Goal: Information Seeking & Learning: Learn about a topic

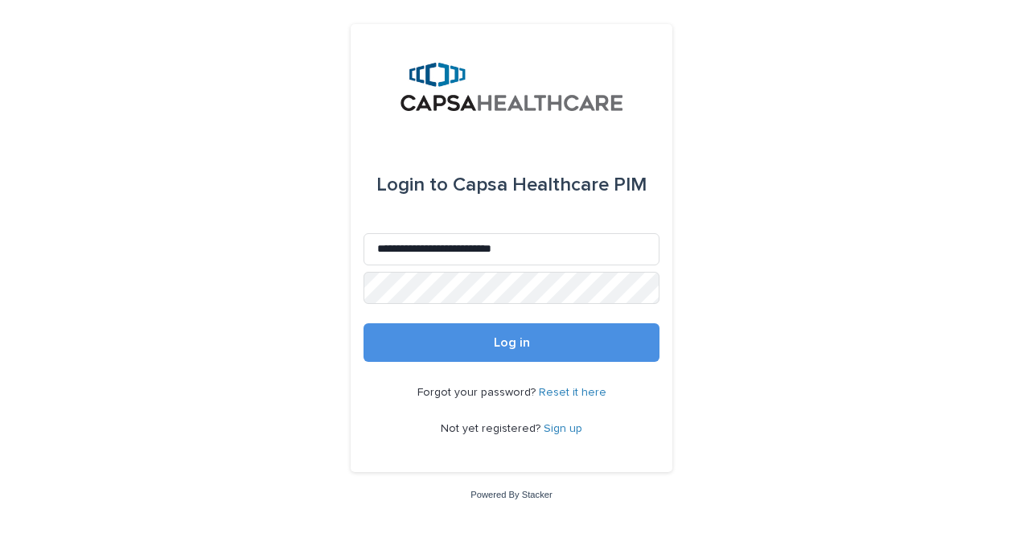
click at [557, 389] on link "Reset it here" at bounding box center [573, 392] width 68 height 11
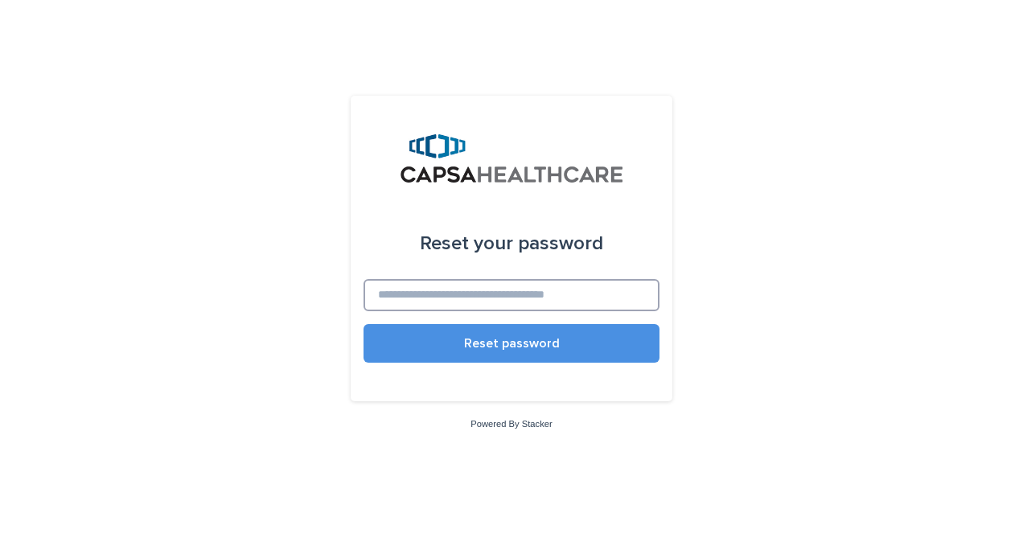
click at [499, 302] on input at bounding box center [511, 295] width 296 height 32
type input "**********"
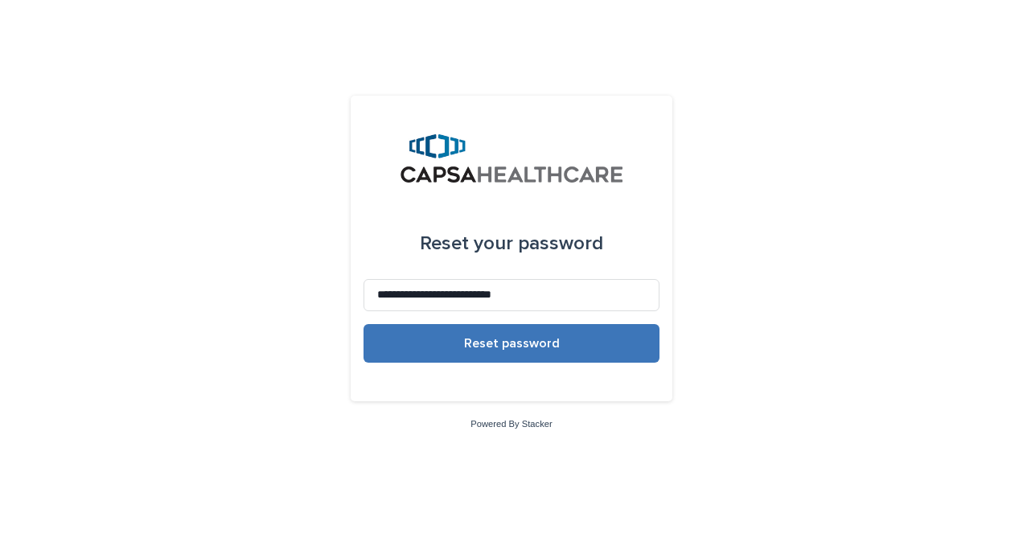
click at [503, 346] on span "Reset password" at bounding box center [512, 343] width 96 height 13
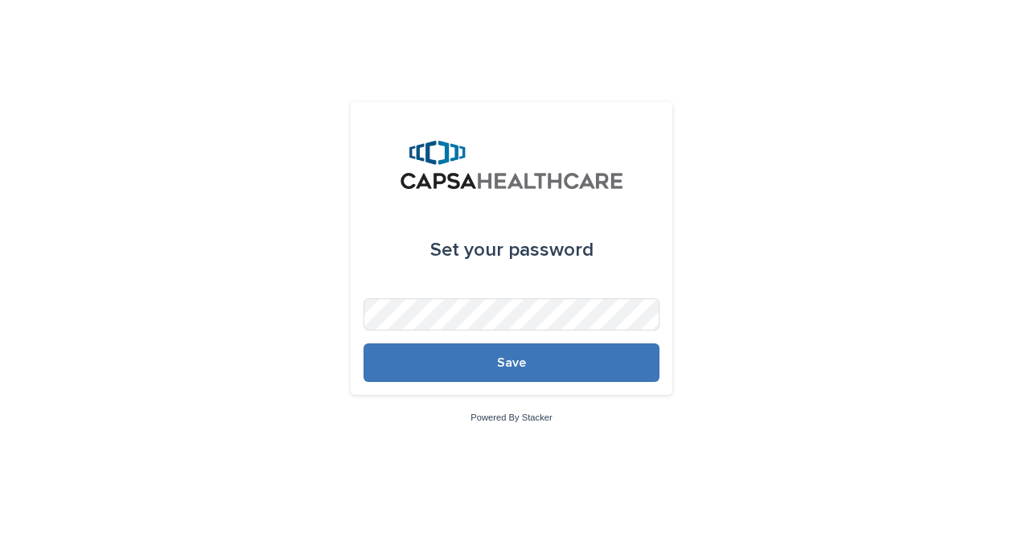
click at [524, 364] on span "Save" at bounding box center [511, 362] width 29 height 13
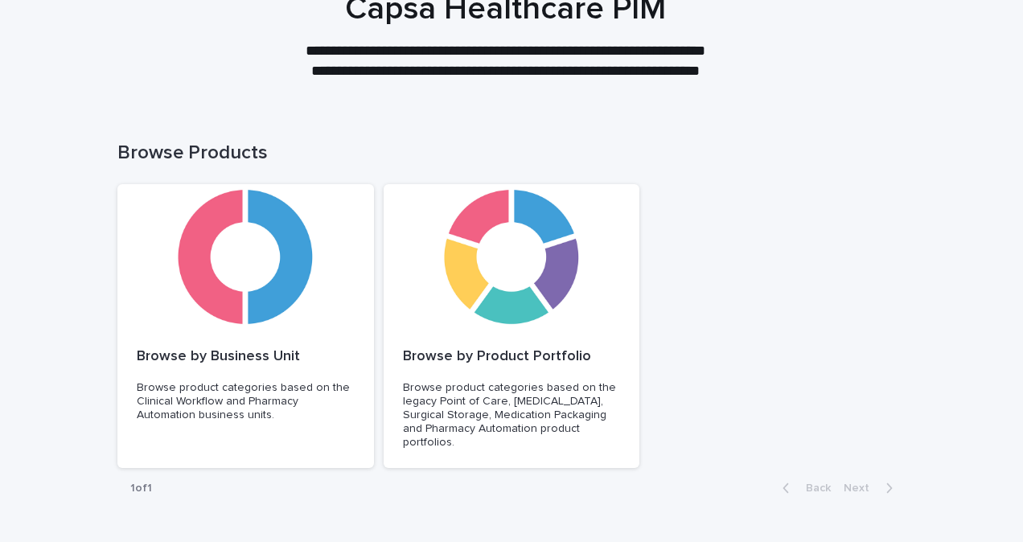
scroll to position [35, 0]
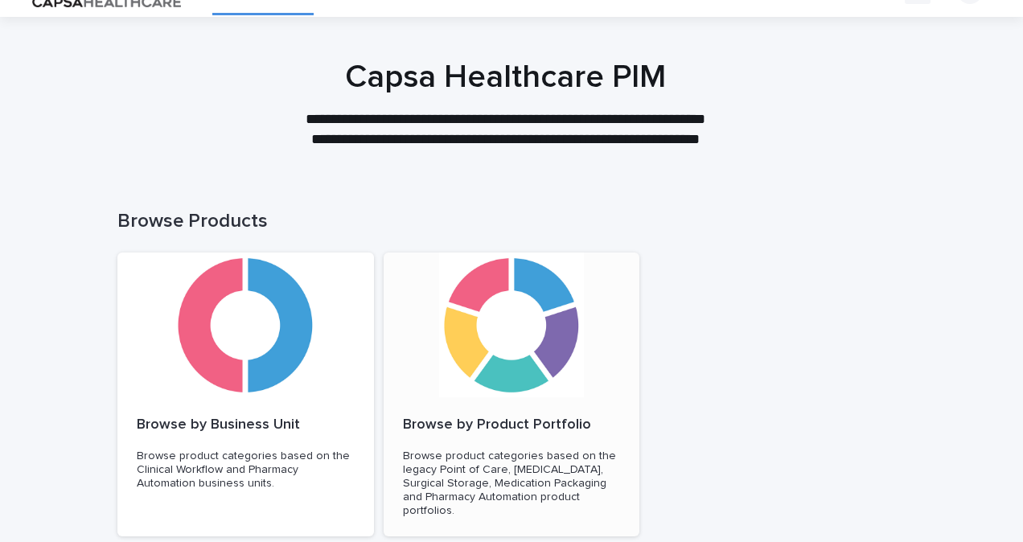
click at [486, 398] on div "Browse by Product Portfolio Browse product categories based on the legacy Point…" at bounding box center [511, 467] width 256 height 140
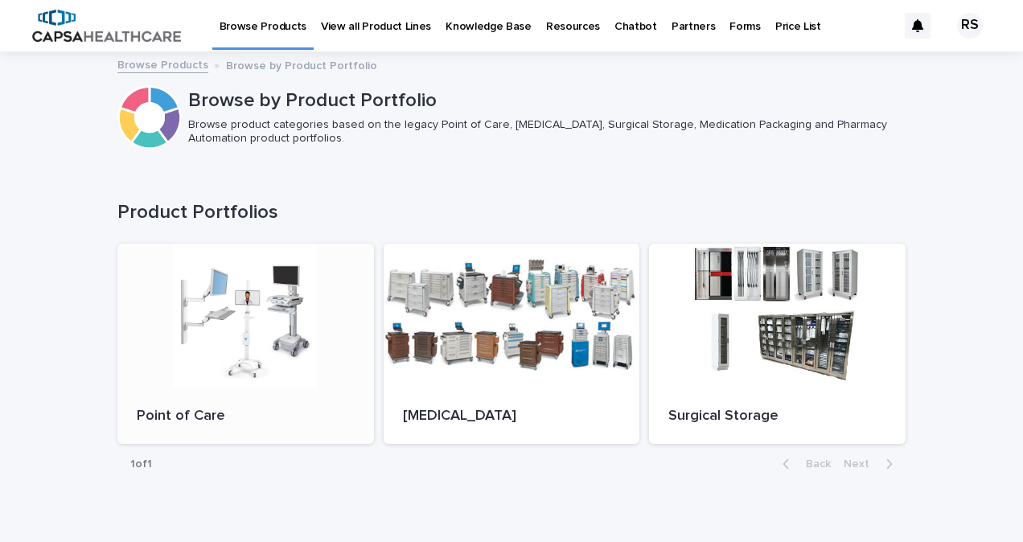
click at [217, 319] on div at bounding box center [245, 316] width 256 height 145
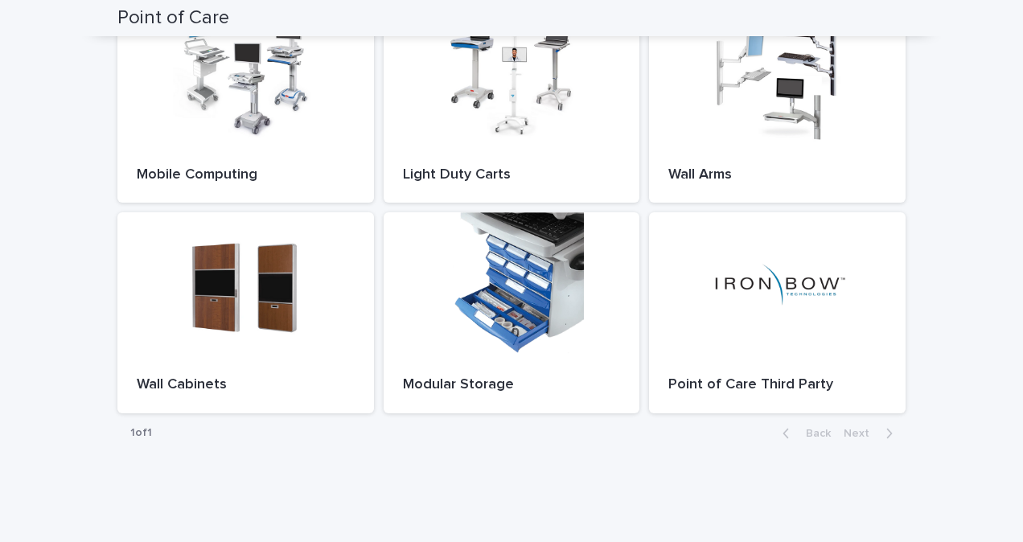
scroll to position [80, 0]
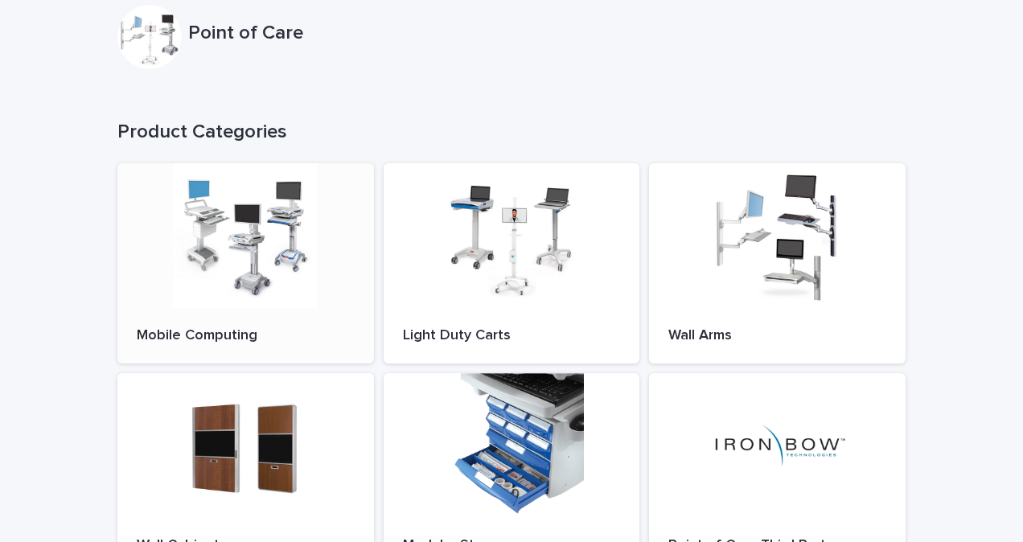
click at [223, 262] on div at bounding box center [245, 235] width 256 height 145
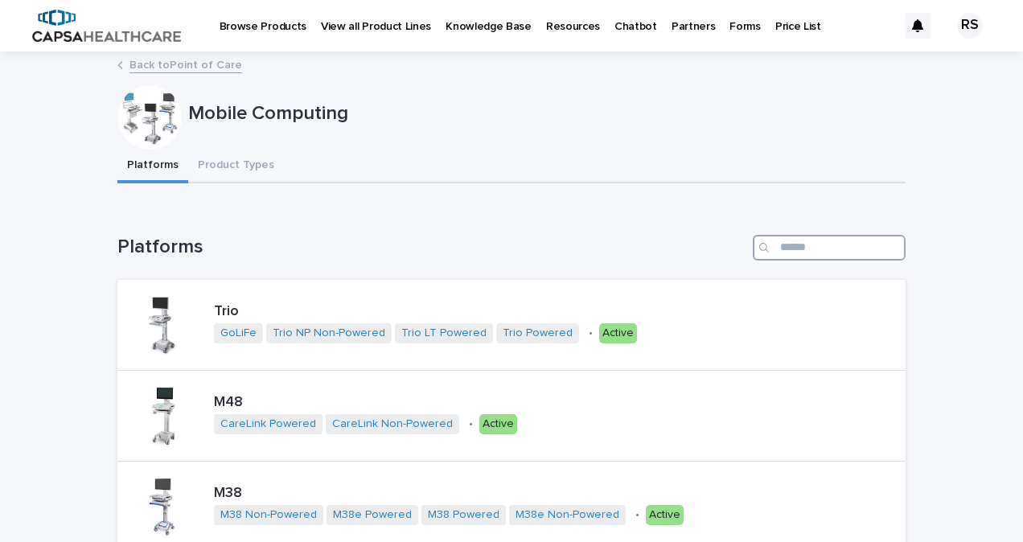
click at [781, 248] on input "Search" at bounding box center [828, 248] width 153 height 26
paste input "******"
type input "******"
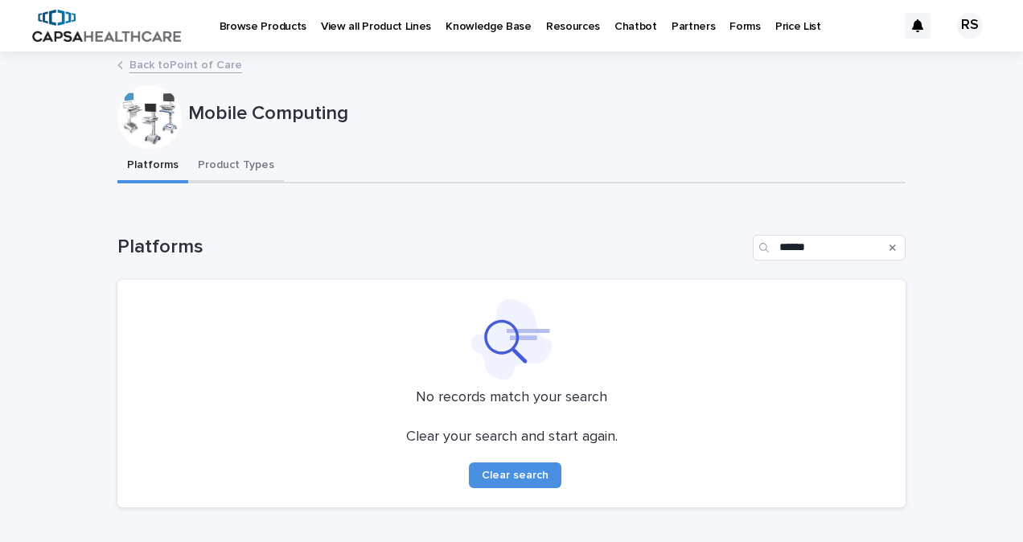
click at [228, 162] on button "Product Types" at bounding box center [236, 167] width 96 height 34
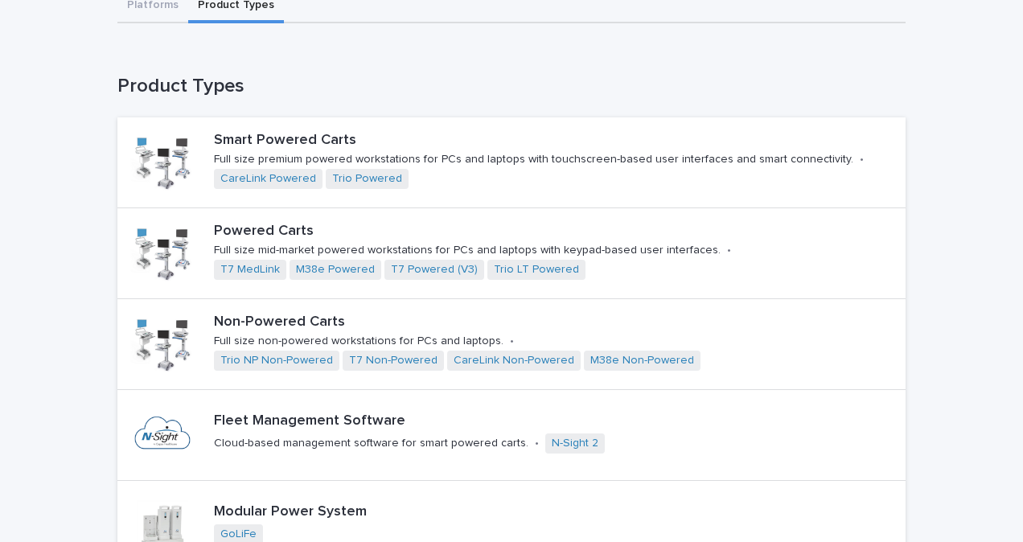
scroll to position [161, 0]
click at [349, 171] on link "Trio Powered" at bounding box center [367, 178] width 70 height 14
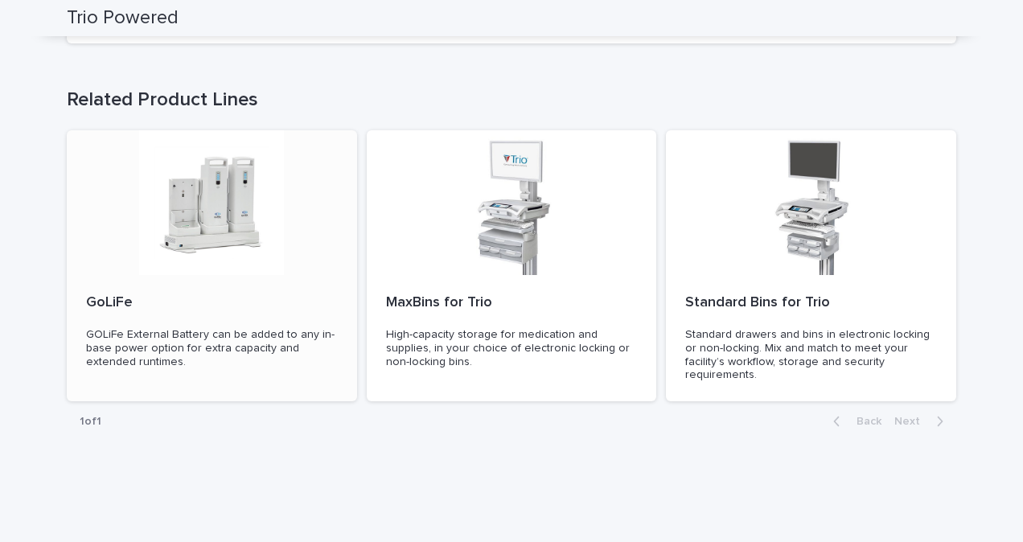
scroll to position [317, 0]
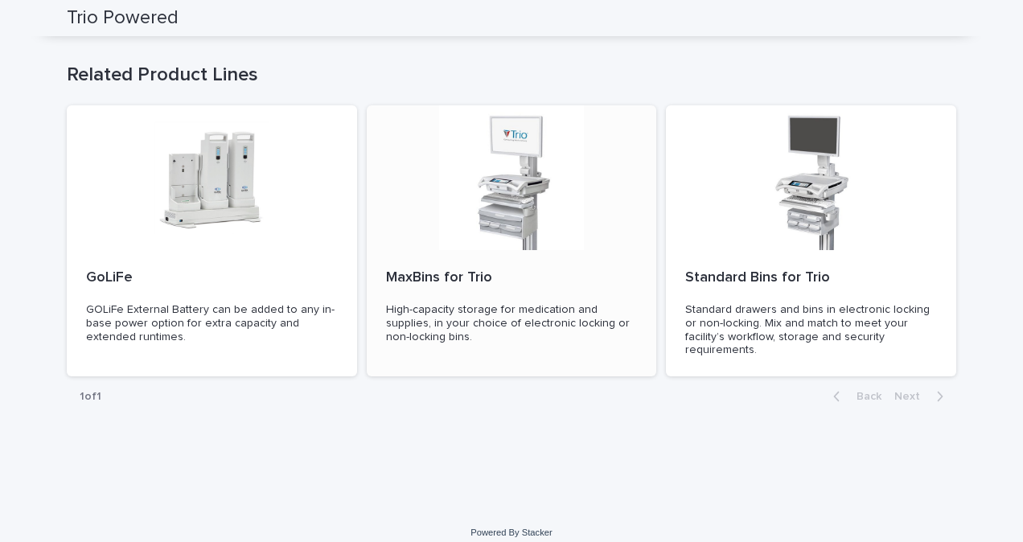
click at [505, 186] on div at bounding box center [512, 177] width 290 height 145
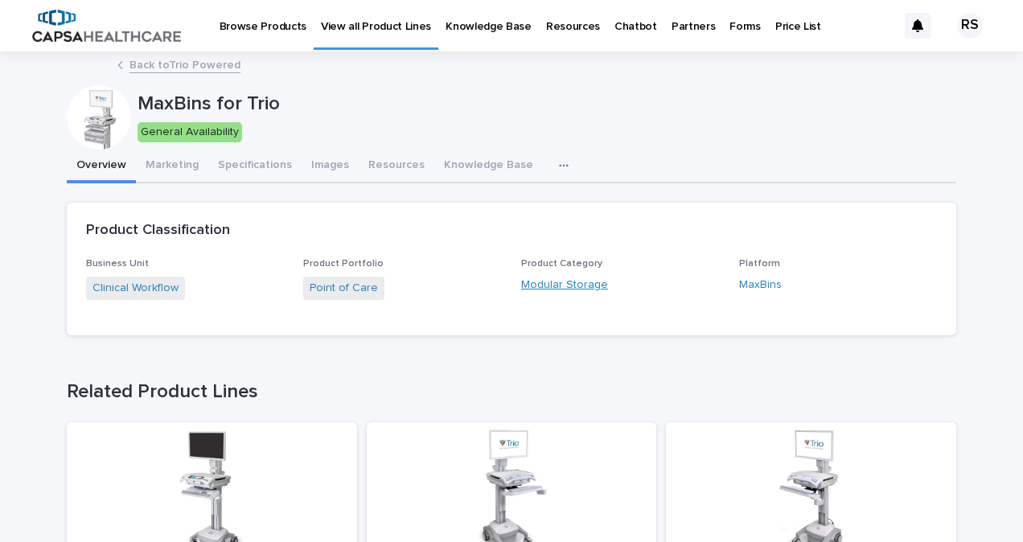
click at [551, 291] on link "Modular Storage" at bounding box center [564, 285] width 87 height 17
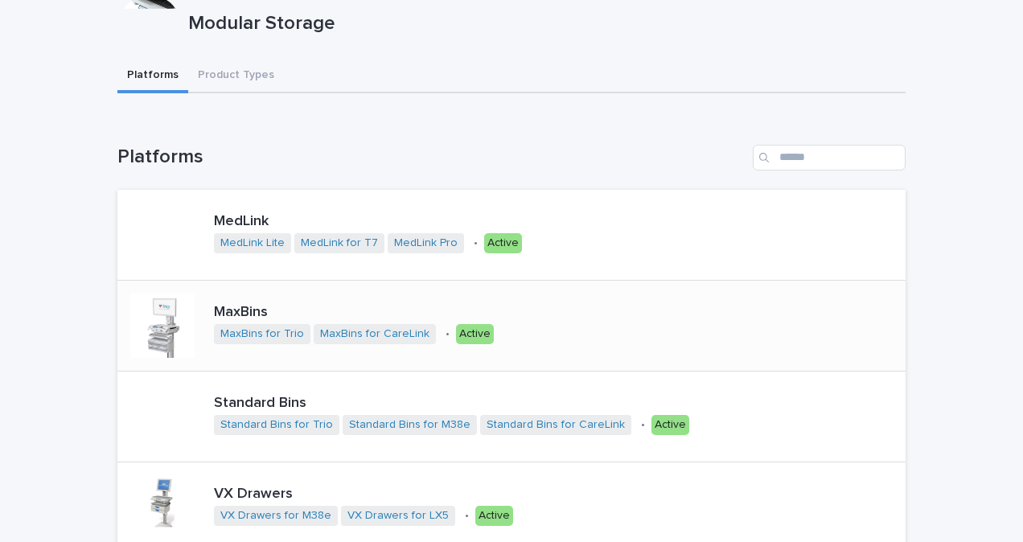
scroll to position [241, 0]
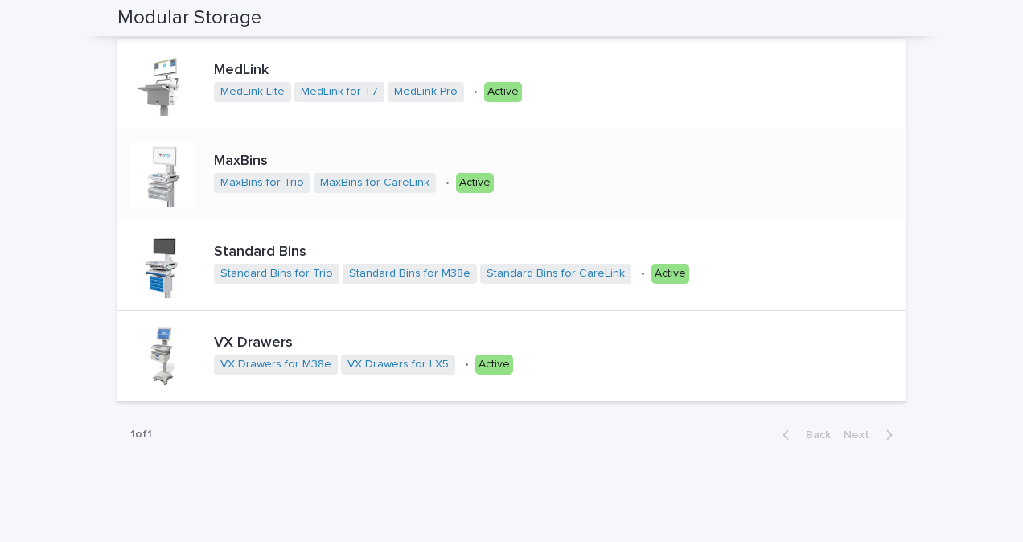
click at [259, 187] on link "MaxBins for Trio" at bounding box center [262, 183] width 84 height 14
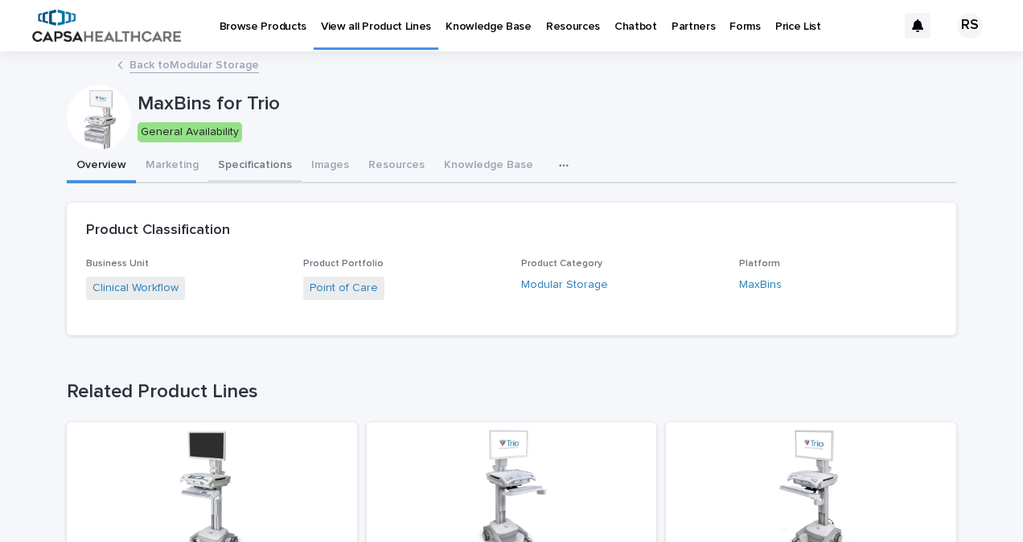
click at [252, 167] on button "Specifications" at bounding box center [254, 167] width 93 height 34
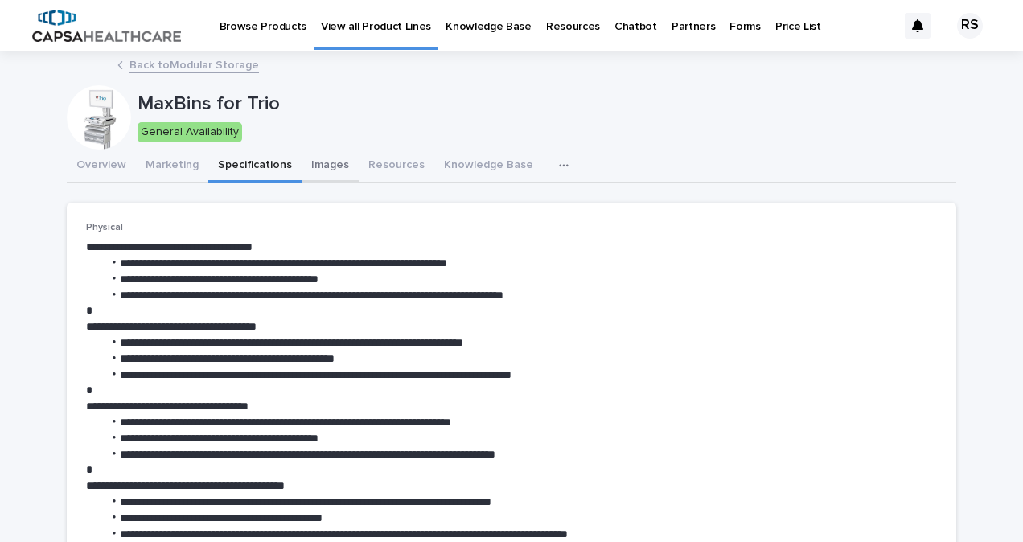
click at [315, 167] on button "Images" at bounding box center [329, 167] width 57 height 34
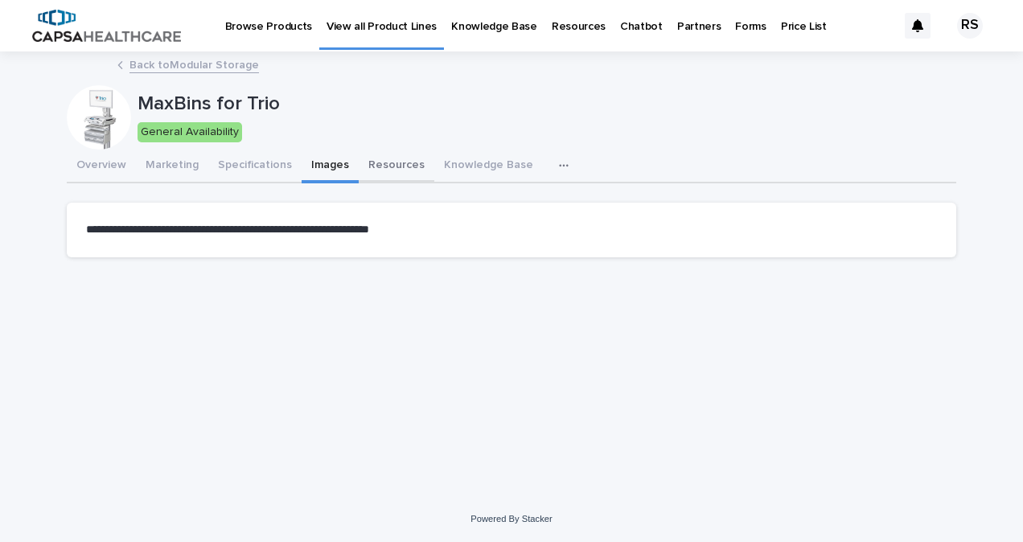
click at [388, 162] on button "Resources" at bounding box center [397, 167] width 76 height 34
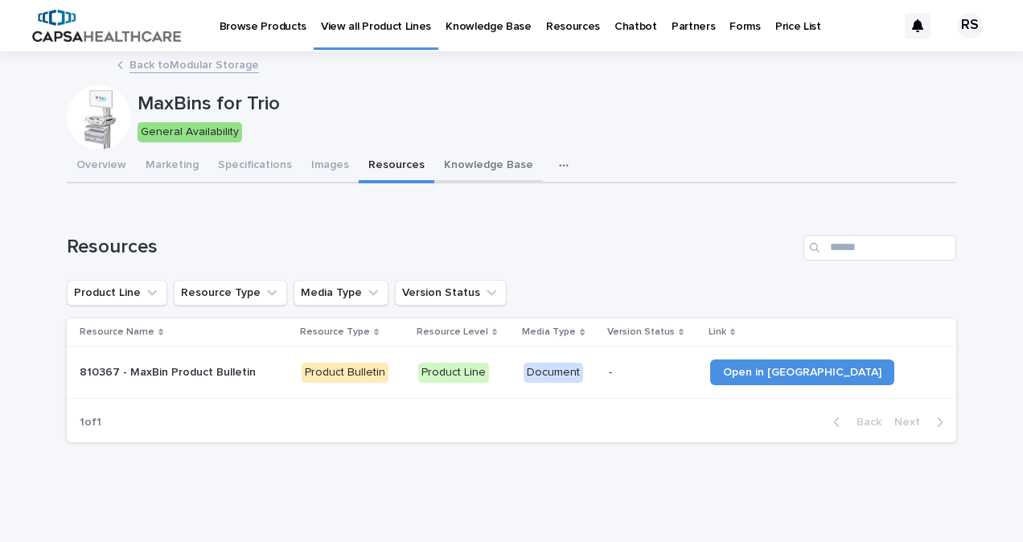
click at [463, 160] on button "Knowledge Base" at bounding box center [488, 167] width 109 height 34
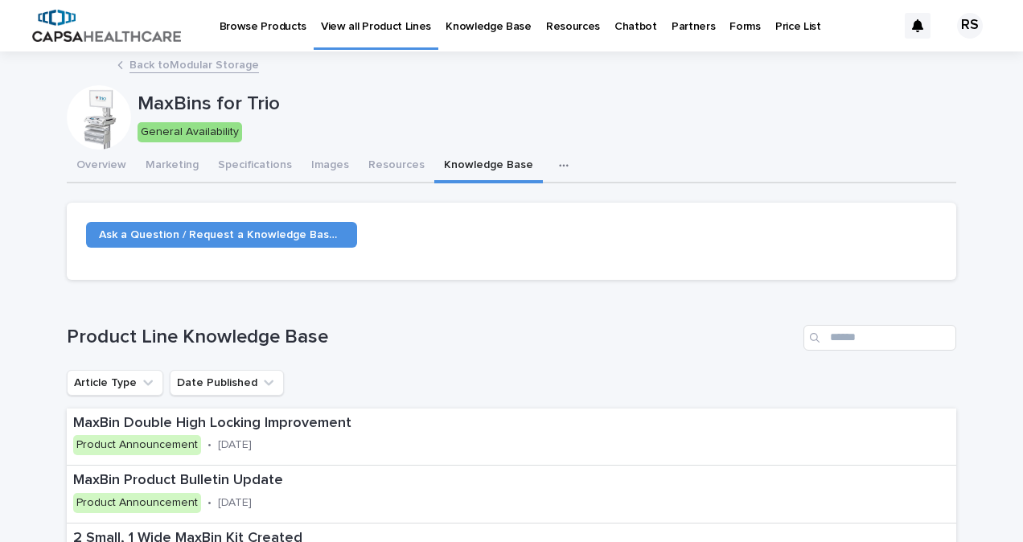
click at [957, 32] on div "RS" at bounding box center [970, 26] width 26 height 26
click at [916, 75] on p "Log Out" at bounding box center [954, 68] width 101 height 27
